Goal: Task Accomplishment & Management: Manage account settings

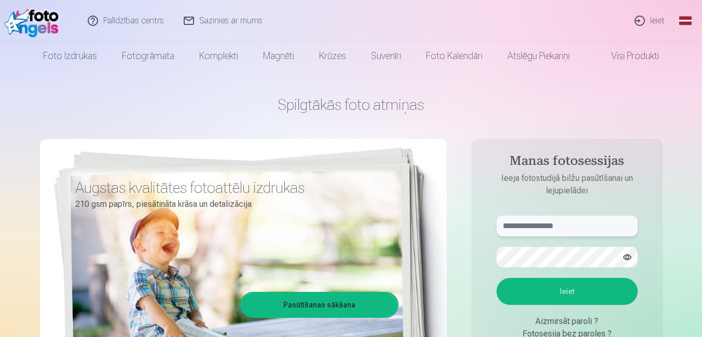
click at [562, 231] on input "text" at bounding box center [566, 226] width 141 height 21
type input "**********"
click at [496, 278] on button "Ieiet" at bounding box center [566, 291] width 141 height 27
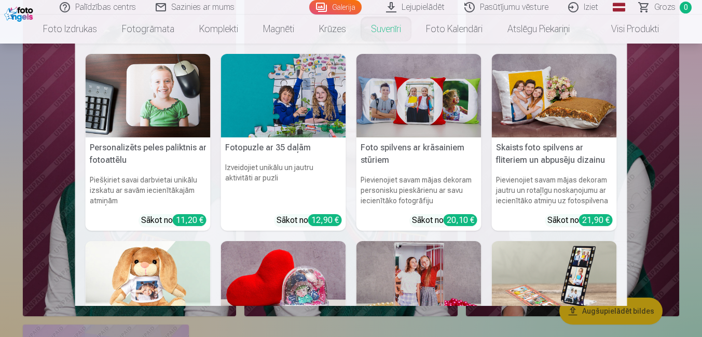
scroll to position [5477, 0]
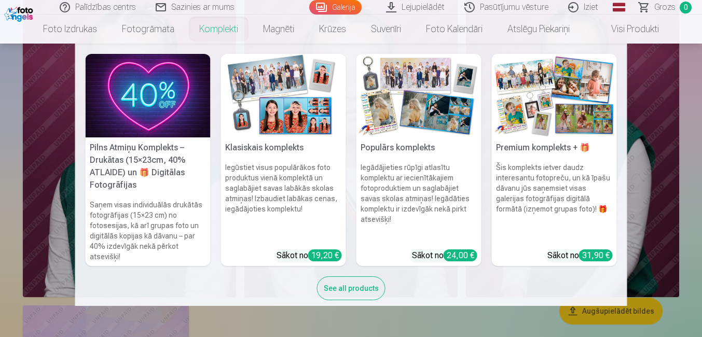
click at [231, 31] on link "Komplekti" at bounding box center [219, 29] width 64 height 29
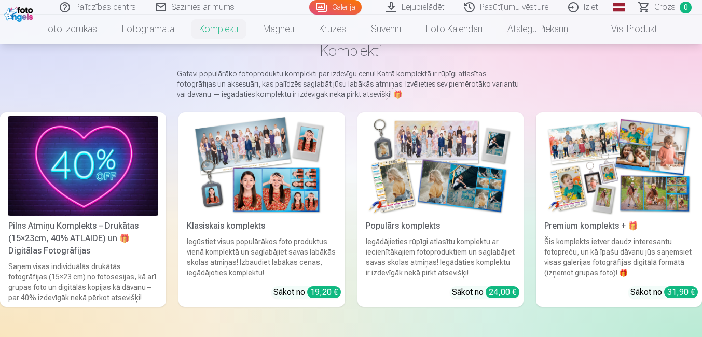
scroll to position [83, 0]
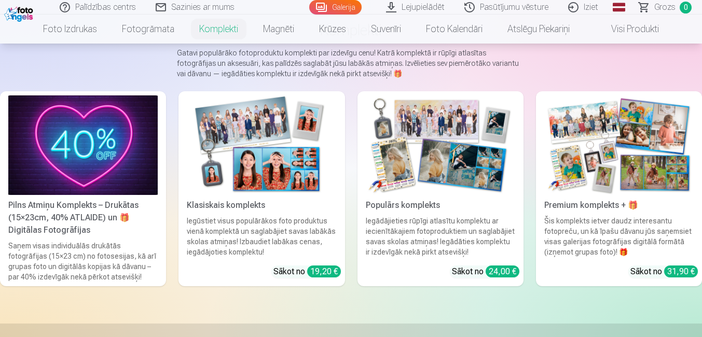
click at [587, 9] on link "Iziet" at bounding box center [584, 7] width 50 height 15
